Goal: Task Accomplishment & Management: Use online tool/utility

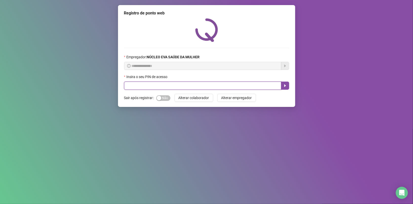
click at [187, 89] on input "text" at bounding box center [202, 86] width 157 height 8
type input "*****"
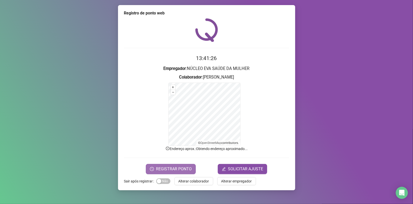
click at [176, 168] on span "REGISTRAR PONTO" at bounding box center [174, 169] width 36 height 6
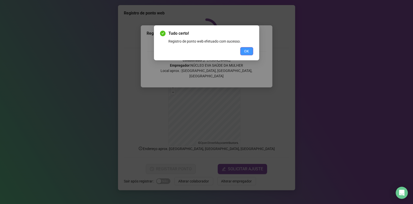
drag, startPoint x: 245, startPoint y: 45, endPoint x: 250, endPoint y: 48, distance: 6.1
click at [245, 45] on div "Tudo certo! Registro de ponto web efetuado com sucesso. OK" at bounding box center [206, 42] width 93 height 25
click at [250, 49] on button "OK" at bounding box center [246, 51] width 13 height 8
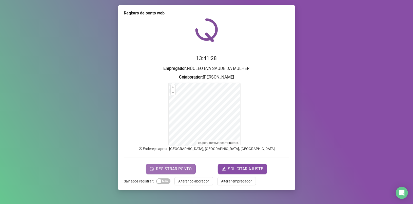
click at [192, 169] on button "REGISTRAR PONTO" at bounding box center [171, 169] width 50 height 10
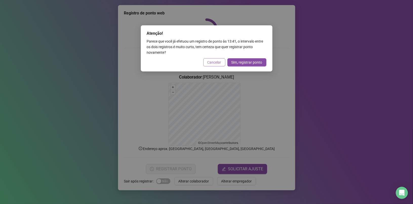
click at [214, 61] on span "Cancelar" at bounding box center [214, 63] width 14 height 6
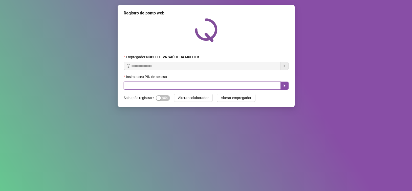
click at [201, 88] on input "text" at bounding box center [202, 86] width 157 height 8
type input "*****"
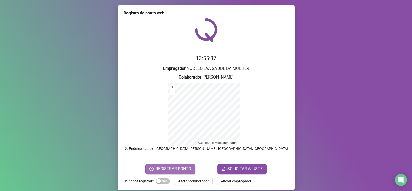
click at [184, 169] on span "REGISTRAR PONTO" at bounding box center [174, 169] width 36 height 6
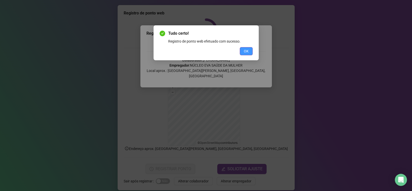
click at [244, 54] on button "OK" at bounding box center [246, 51] width 13 height 8
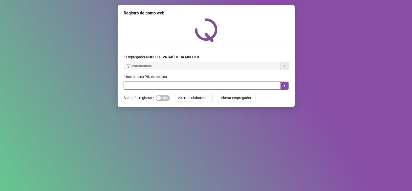
click at [201, 84] on input "text" at bounding box center [202, 86] width 157 height 8
type input "*****"
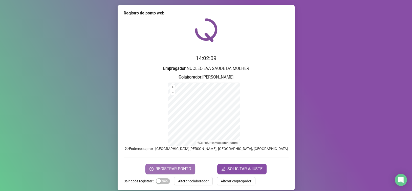
click at [173, 169] on span "REGISTRAR PONTO" at bounding box center [174, 169] width 36 height 6
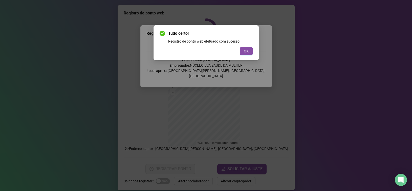
click at [240, 47] on button "OK" at bounding box center [246, 51] width 13 height 8
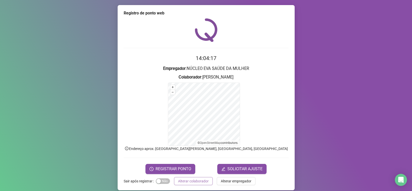
click at [192, 180] on span "Alterar colaborador" at bounding box center [193, 181] width 31 height 6
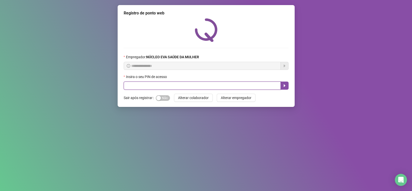
click at [140, 83] on input "text" at bounding box center [202, 86] width 157 height 8
type input "*****"
click at [285, 86] on icon "caret-right" at bounding box center [285, 85] width 2 height 3
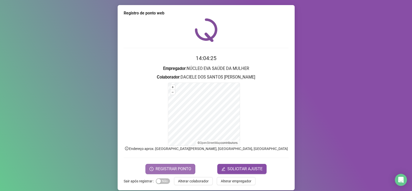
click at [169, 167] on span "REGISTRAR PONTO" at bounding box center [174, 169] width 36 height 6
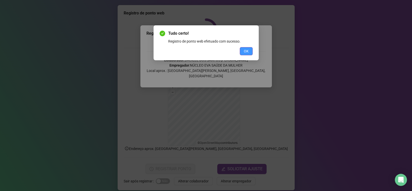
click at [246, 50] on span "OK" at bounding box center [246, 51] width 5 height 6
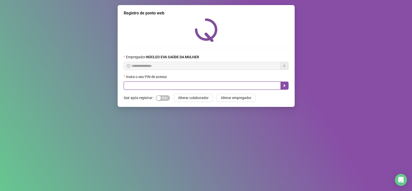
click at [143, 87] on input "text" at bounding box center [202, 86] width 157 height 8
type input "*****"
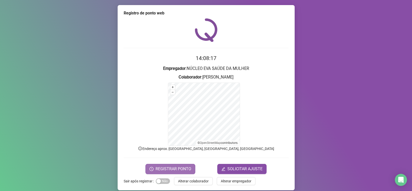
click at [172, 165] on button "REGISTRAR PONTO" at bounding box center [171, 169] width 50 height 10
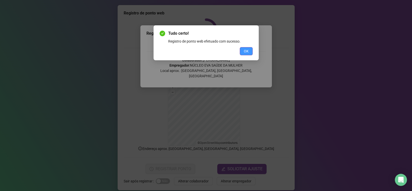
click at [244, 52] on span "OK" at bounding box center [246, 51] width 5 height 6
